Goal: Information Seeking & Learning: Learn about a topic

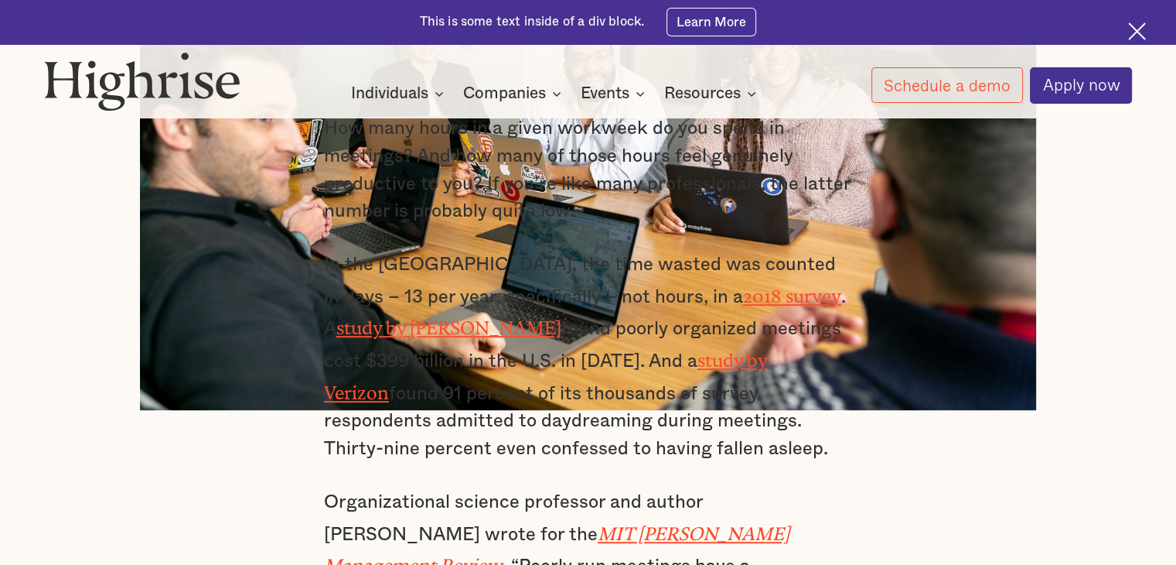
scroll to position [696, 0]
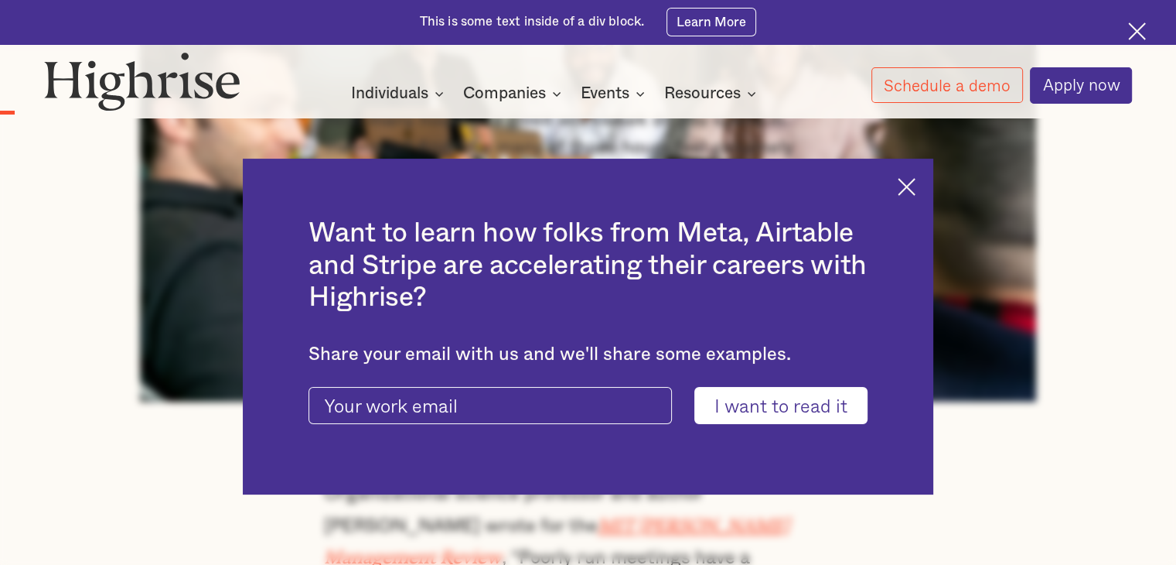
click at [913, 183] on img at bounding box center [907, 187] width 18 height 18
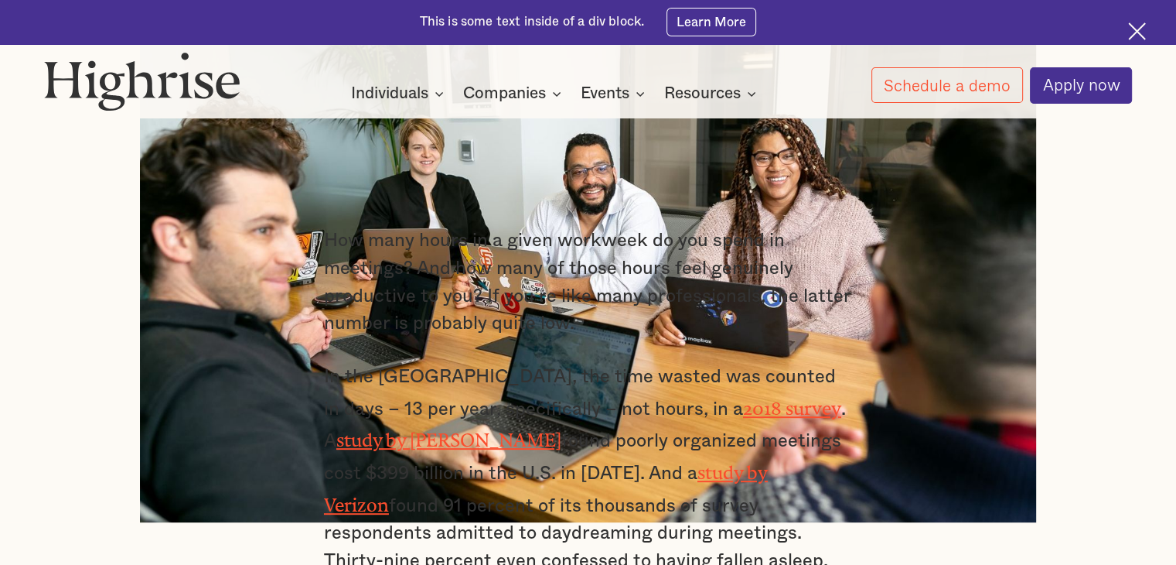
scroll to position [464, 0]
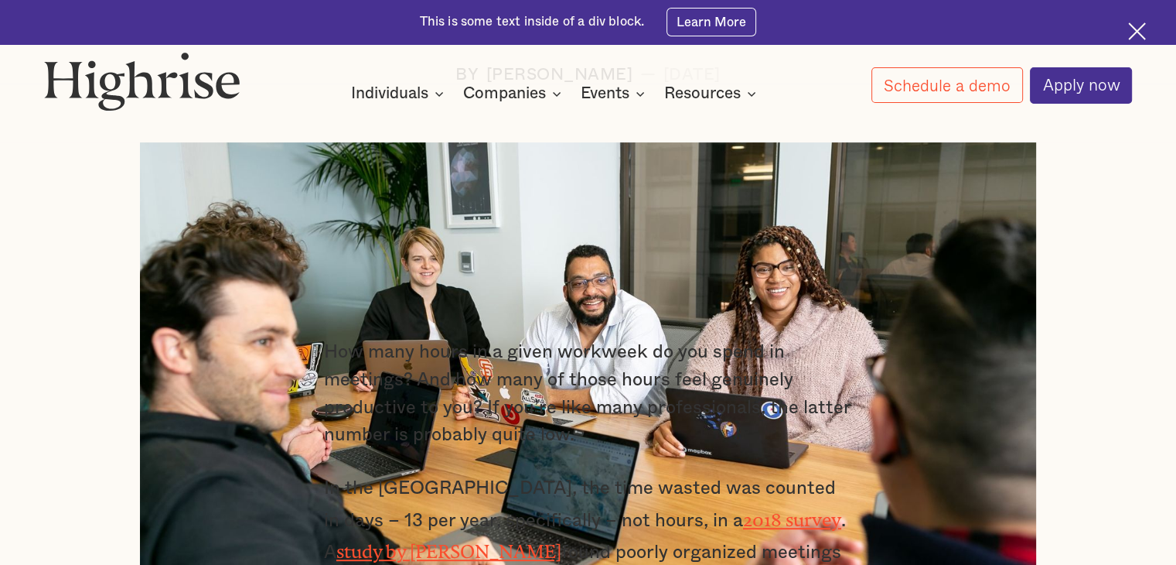
drag, startPoint x: 432, startPoint y: 462, endPoint x: 313, endPoint y: 360, distance: 156.4
copy div "Lor ipsu dolor si a conse adipisci el sed doeiu te incididu? Utl etd magn al en…"
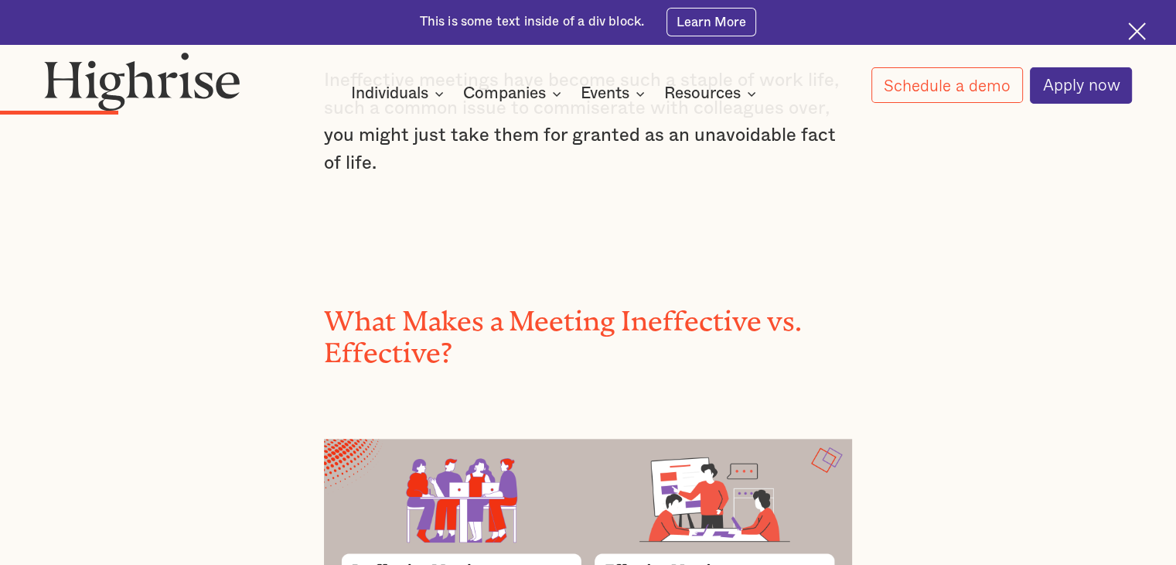
scroll to position [1624, 0]
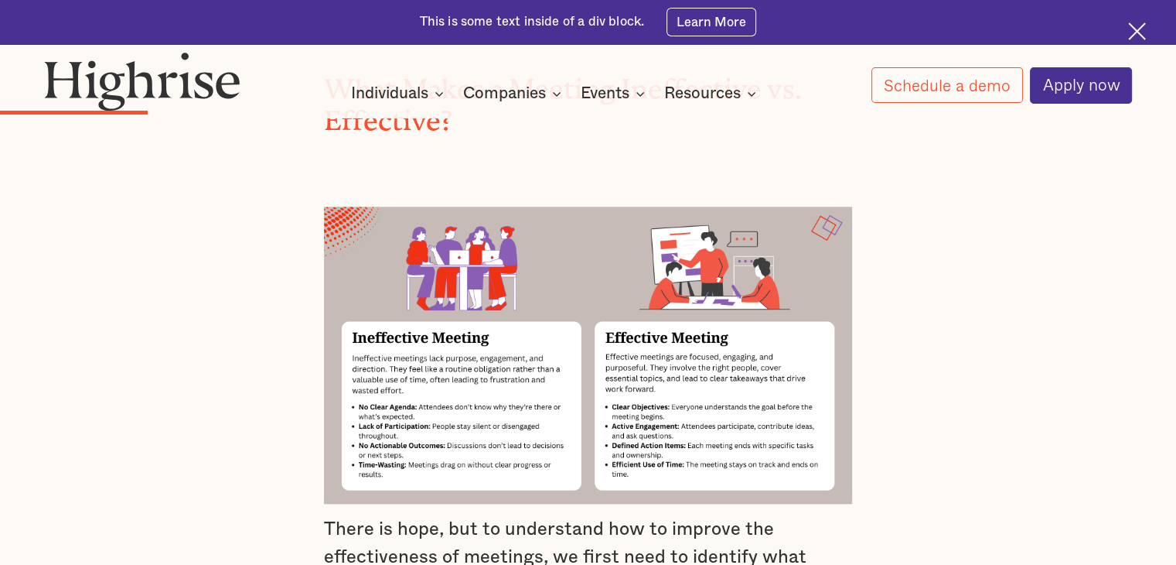
click at [847, 452] on img at bounding box center [588, 354] width 528 height 297
click at [448, 247] on img at bounding box center [588, 354] width 528 height 297
click at [164, 68] on img at bounding box center [142, 82] width 196 height 60
click at [372, 528] on p "There is hope, but to understand how to improve the effectiveness of meetings, …" at bounding box center [588, 571] width 528 height 111
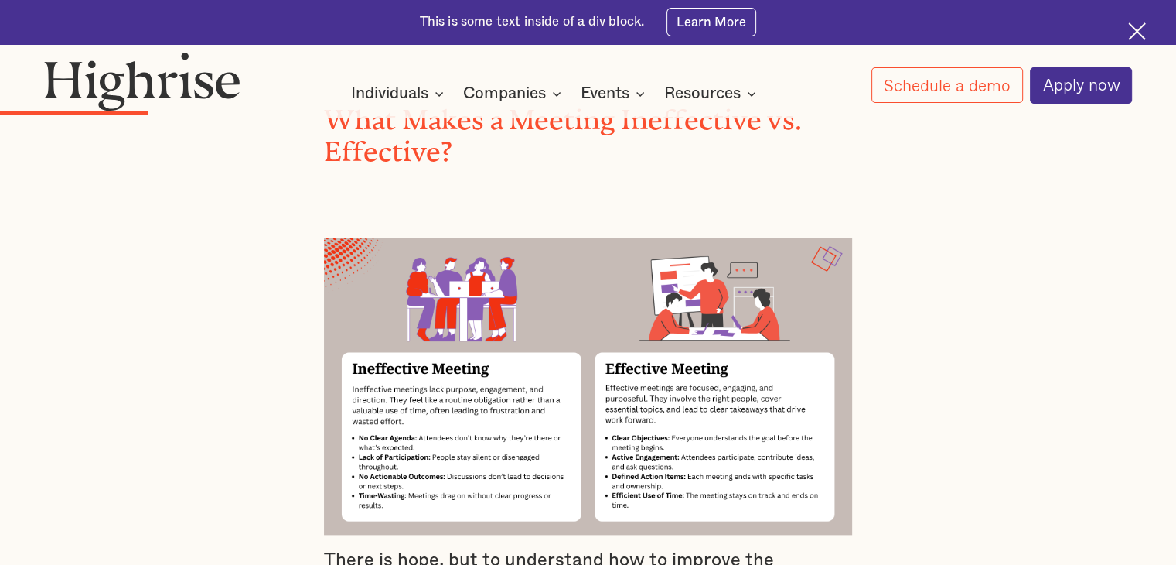
scroll to position [1315, 0]
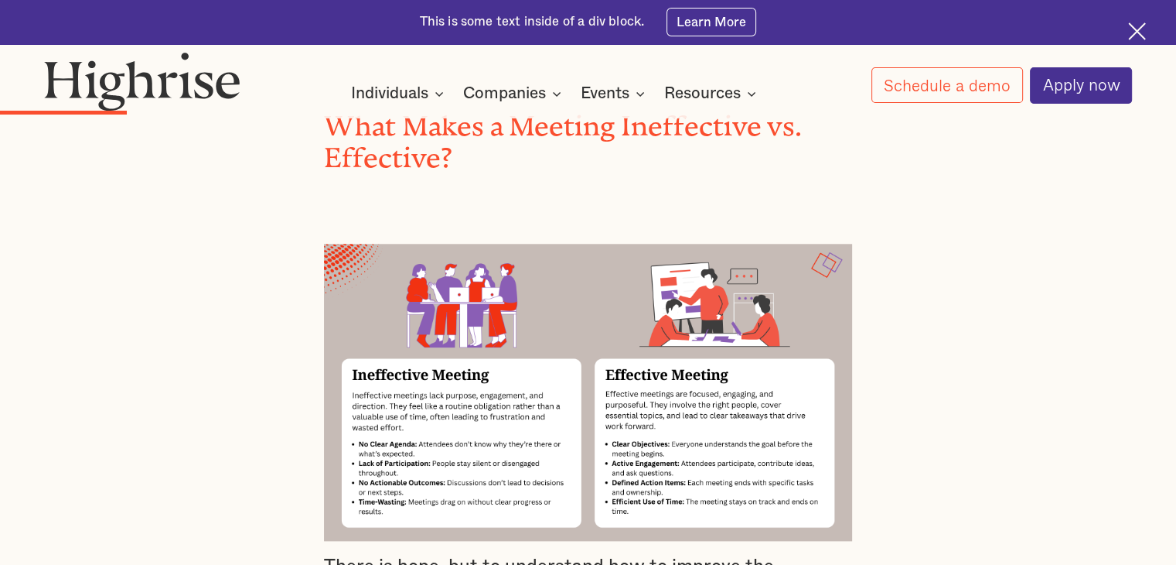
scroll to position [1624, 0]
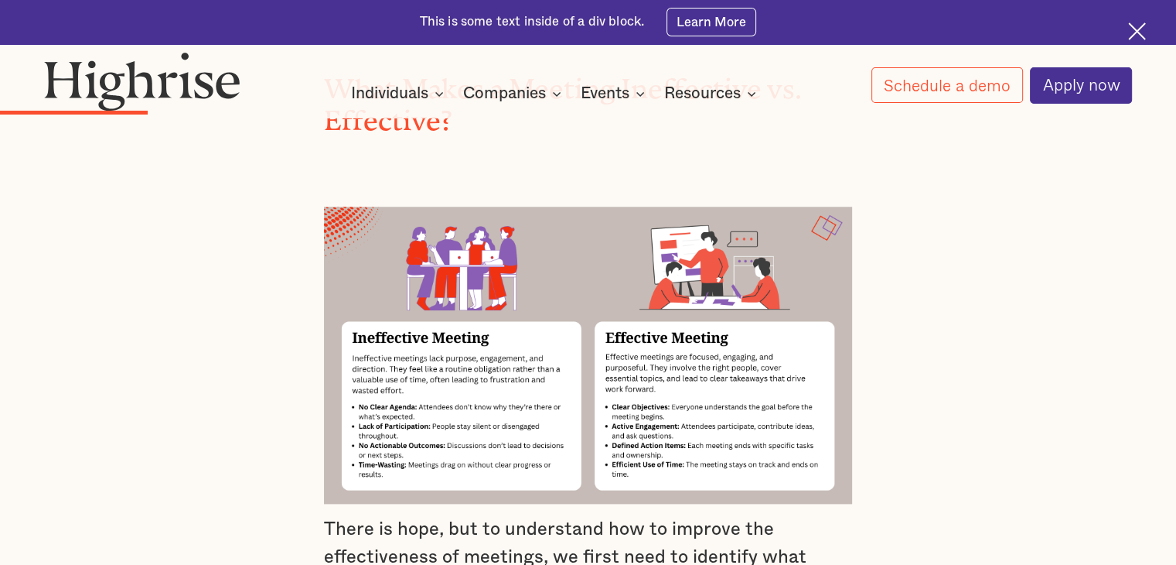
click at [510, 401] on img at bounding box center [588, 354] width 528 height 297
click at [398, 206] on img at bounding box center [588, 354] width 528 height 297
click at [393, 206] on img at bounding box center [588, 354] width 528 height 297
drag, startPoint x: 364, startPoint y: 155, endPoint x: 854, endPoint y: 391, distance: 543.0
click at [852, 391] on div at bounding box center [588, 332] width 528 height 343
